Goal: Transaction & Acquisition: Purchase product/service

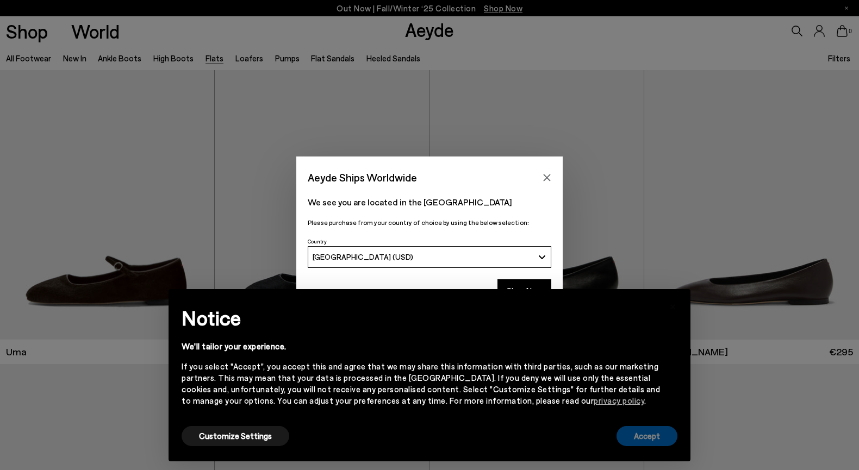
click at [651, 432] on button "Accept" at bounding box center [646, 436] width 61 height 20
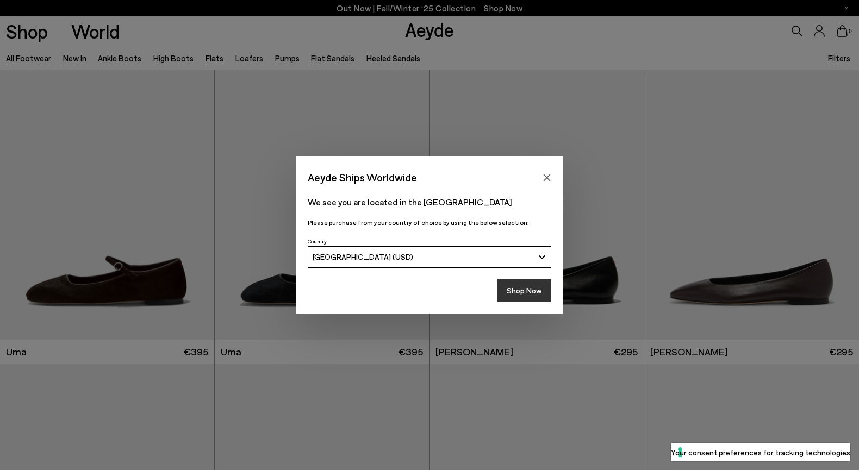
click at [531, 300] on button "Shop Now" at bounding box center [524, 290] width 54 height 23
click at [528, 290] on button "Shop Now" at bounding box center [524, 290] width 54 height 23
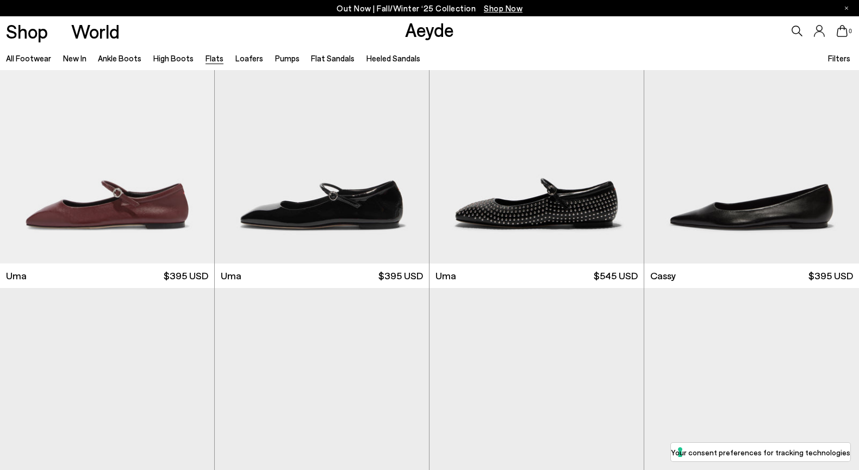
scroll to position [1546, 0]
